Goal: Find specific fact: Find specific fact

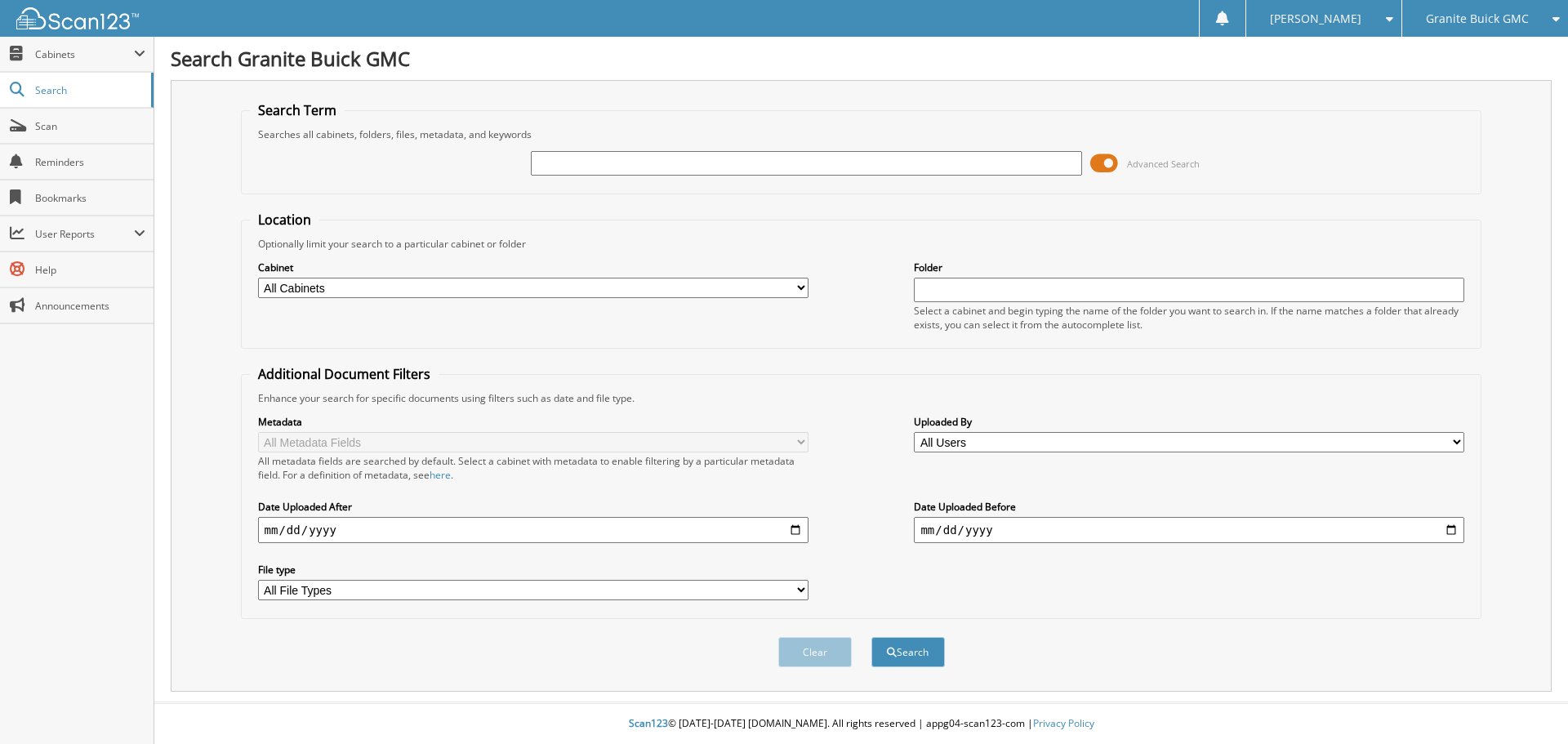
click at [572, 167] on input "text" at bounding box center [805, 163] width 550 height 24
type input "GA41024"
click at [871, 637] on button "Search" at bounding box center [908, 651] width 73 height 30
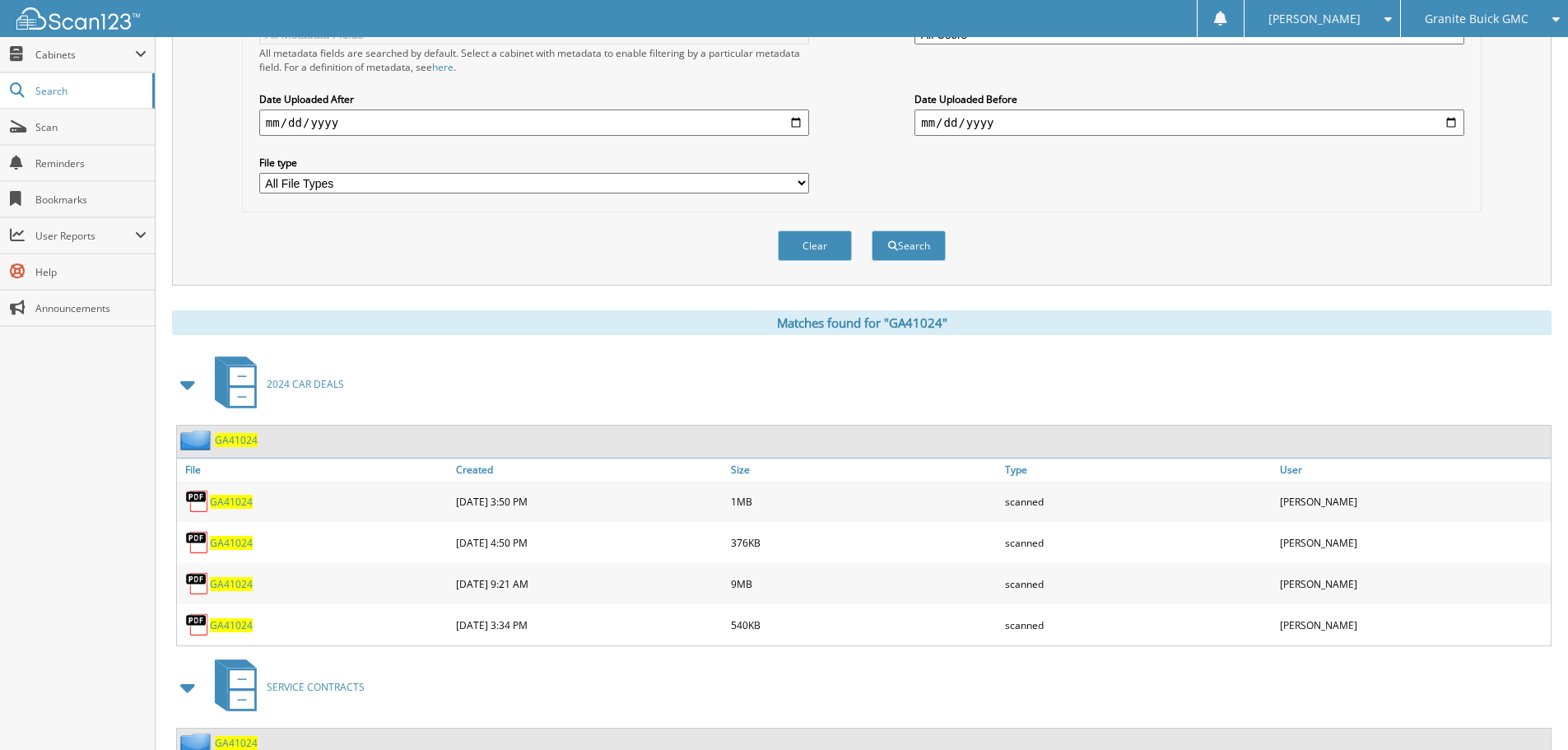
scroll to position [537, 0]
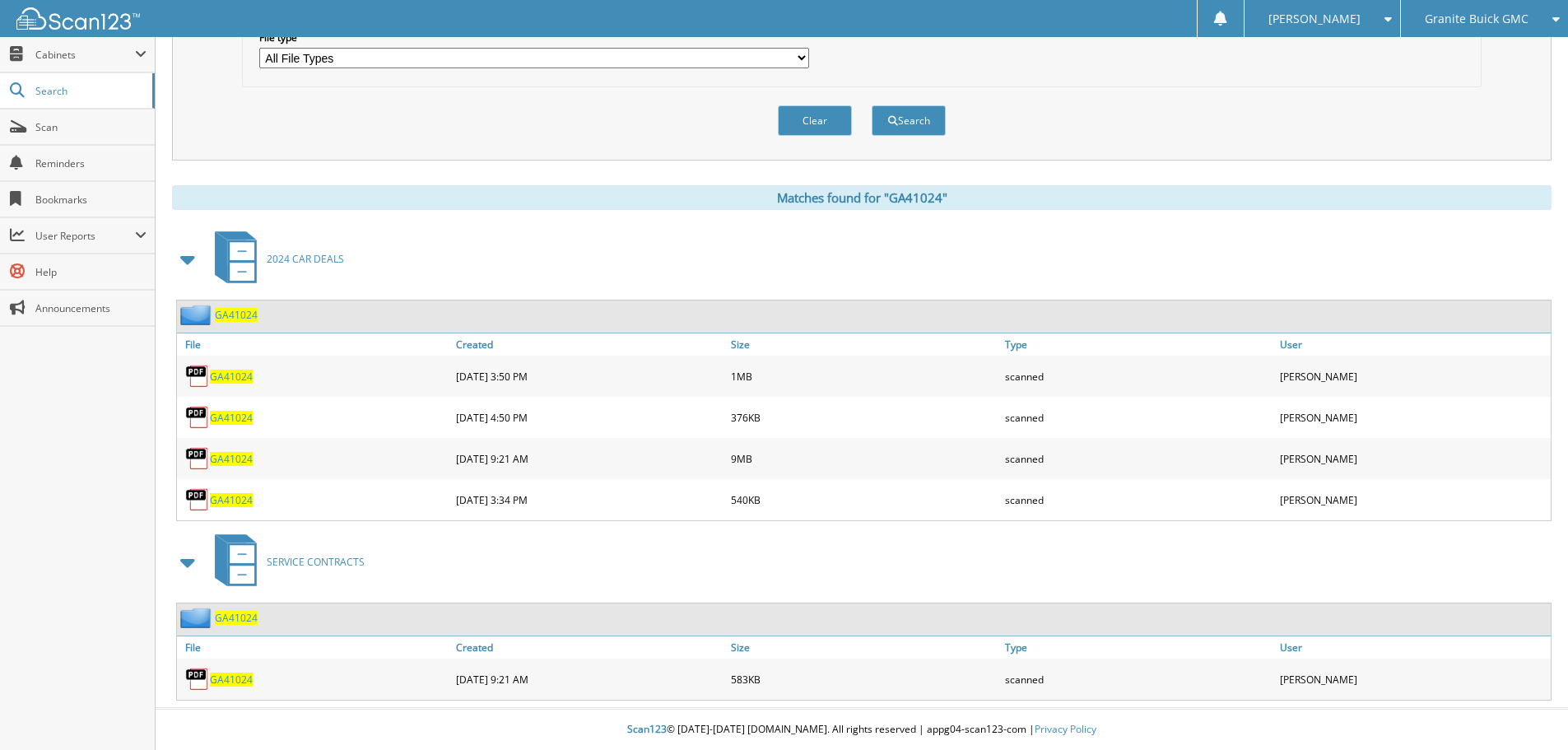
click at [243, 459] on span "GA41024" at bounding box center [230, 459] width 42 height 14
